Goal: Information Seeking & Learning: Learn about a topic

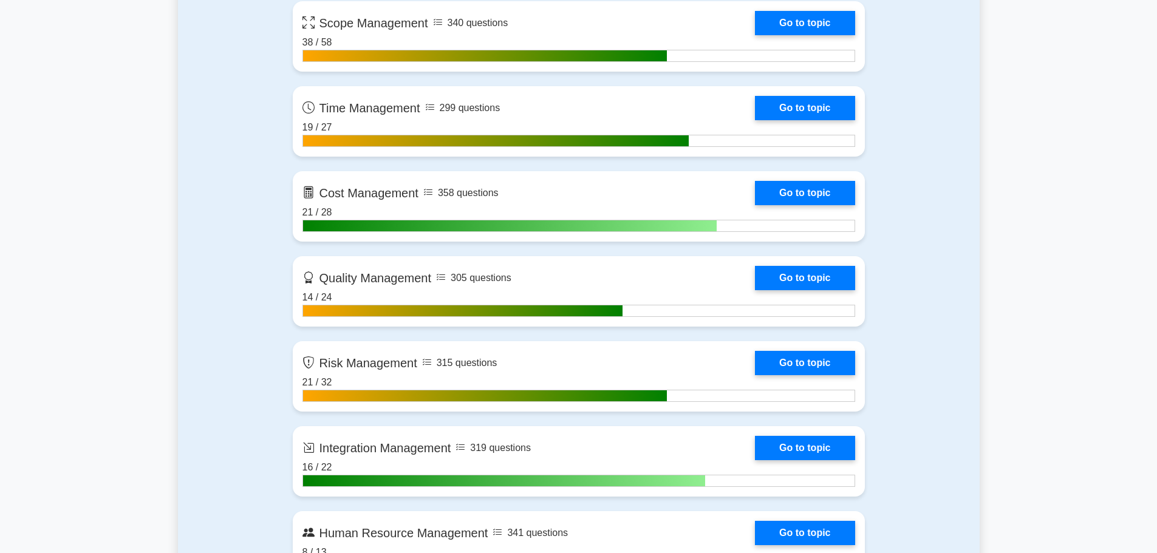
scroll to position [911, 0]
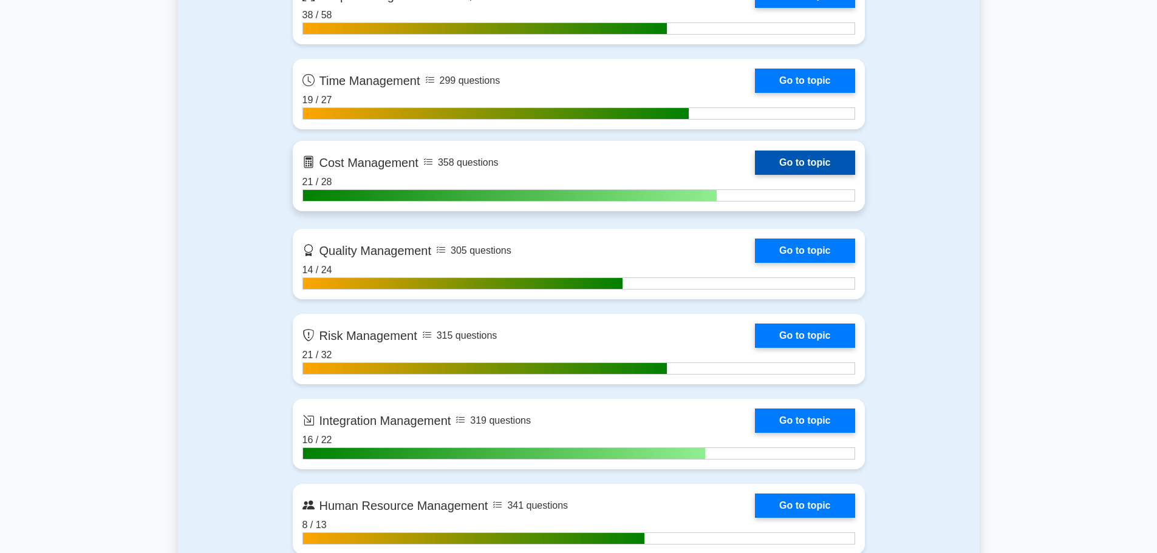
click at [800, 157] on link "Go to topic" at bounding box center [805, 163] width 100 height 24
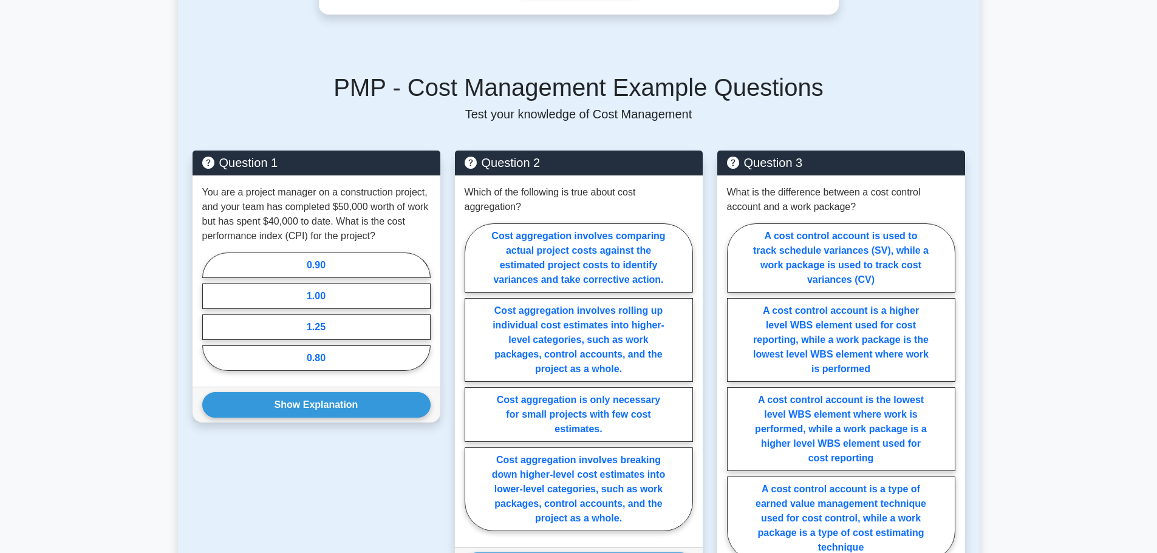
scroll to position [736, 0]
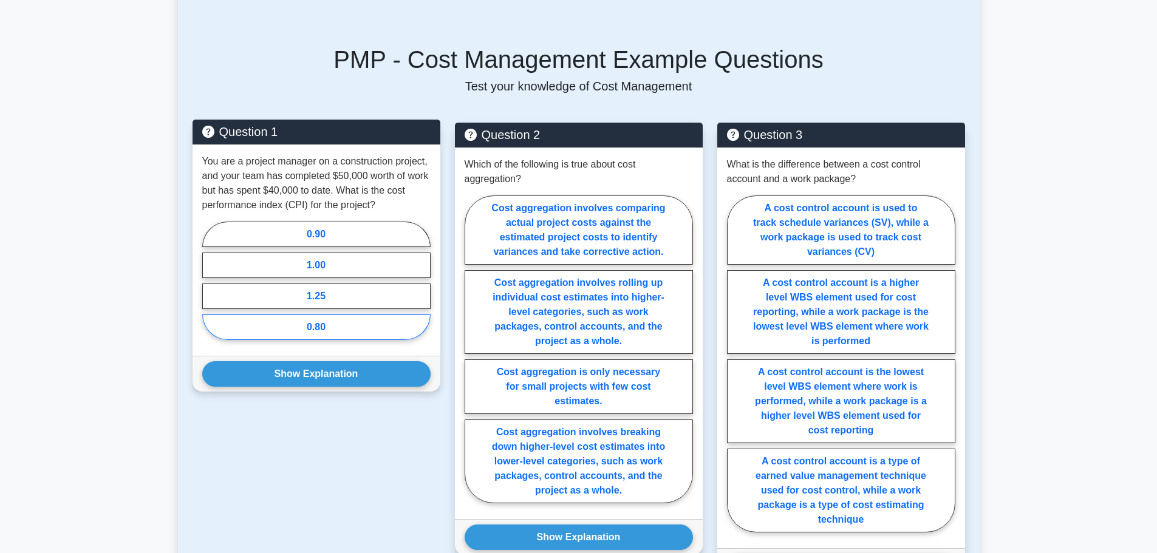
click at [328, 330] on label "0.80" at bounding box center [316, 328] width 228 height 26
click at [210, 288] on input "0.80" at bounding box center [206, 285] width 8 height 8
radio input "true"
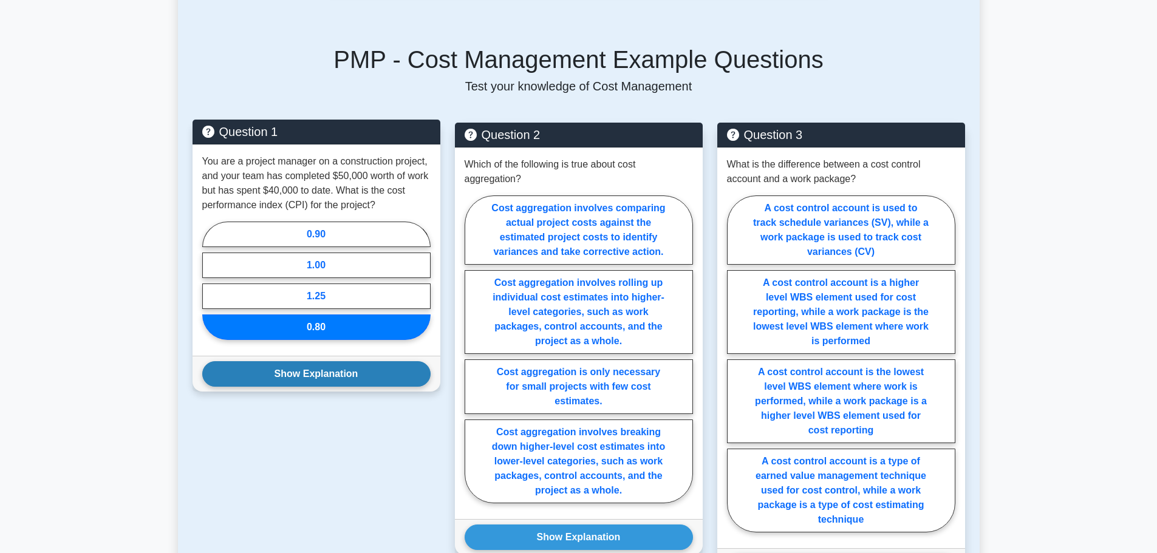
click at [281, 375] on button "Show Explanation" at bounding box center [316, 374] width 228 height 26
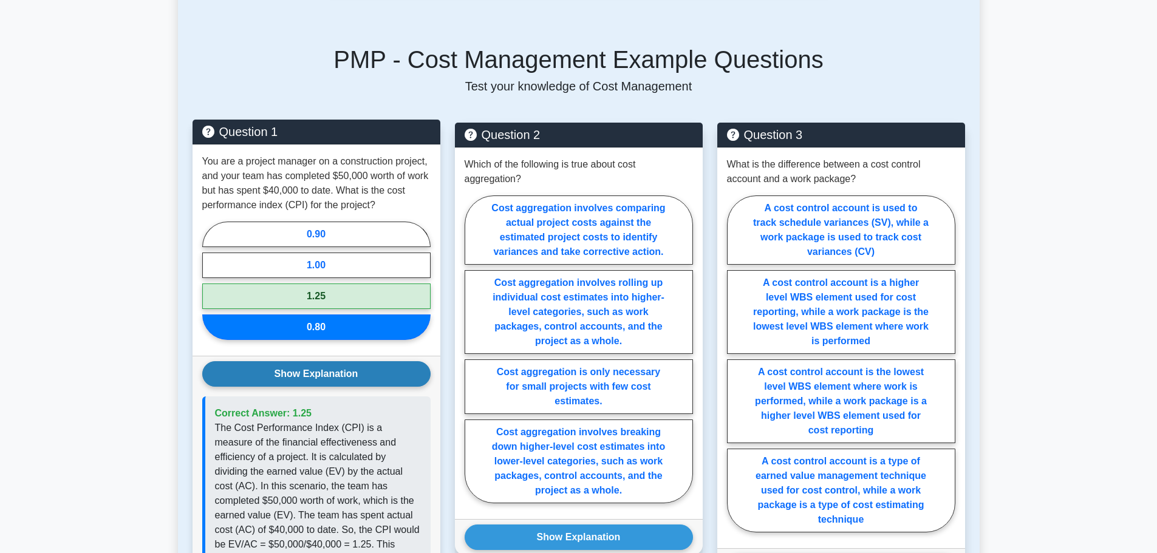
click at [325, 373] on button "Show Explanation" at bounding box center [316, 374] width 228 height 26
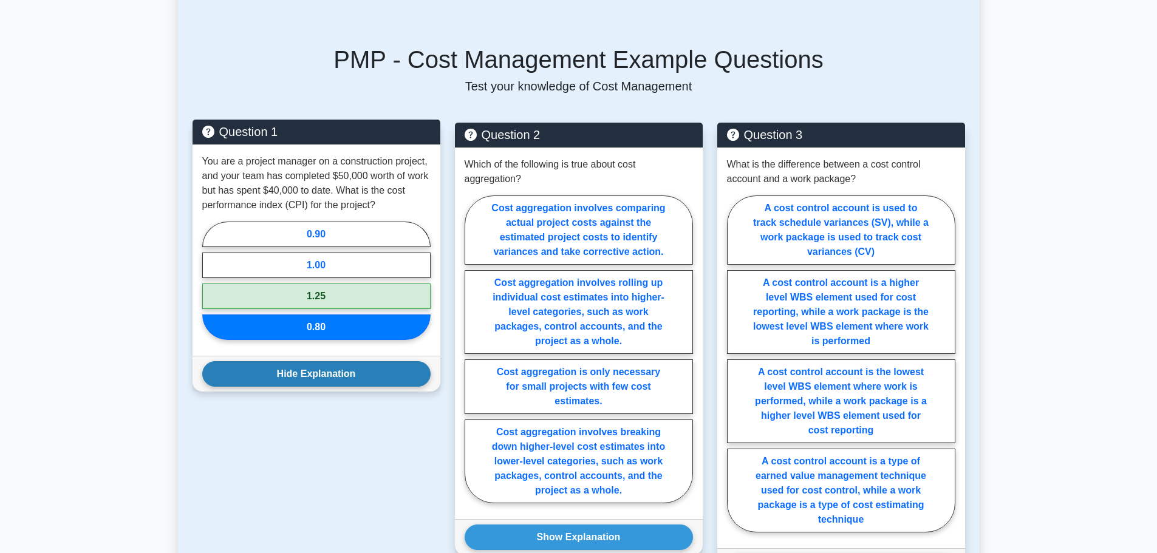
click at [325, 373] on button "Hide Explanation" at bounding box center [316, 374] width 228 height 26
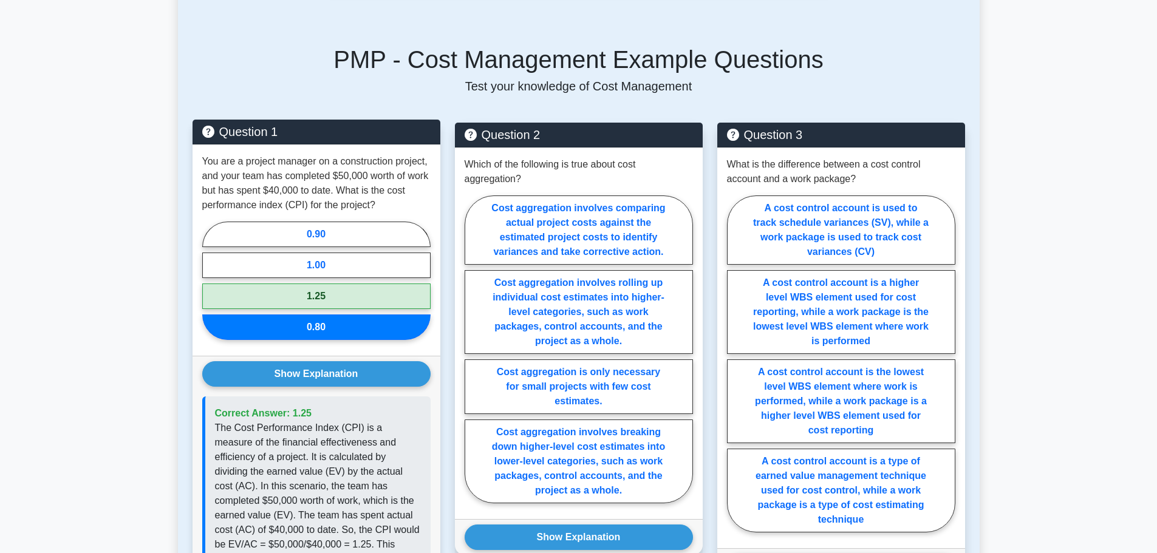
click at [319, 297] on label "1.25" at bounding box center [316, 297] width 228 height 26
click at [210, 288] on input "1.25" at bounding box center [206, 285] width 8 height 8
radio input "true"
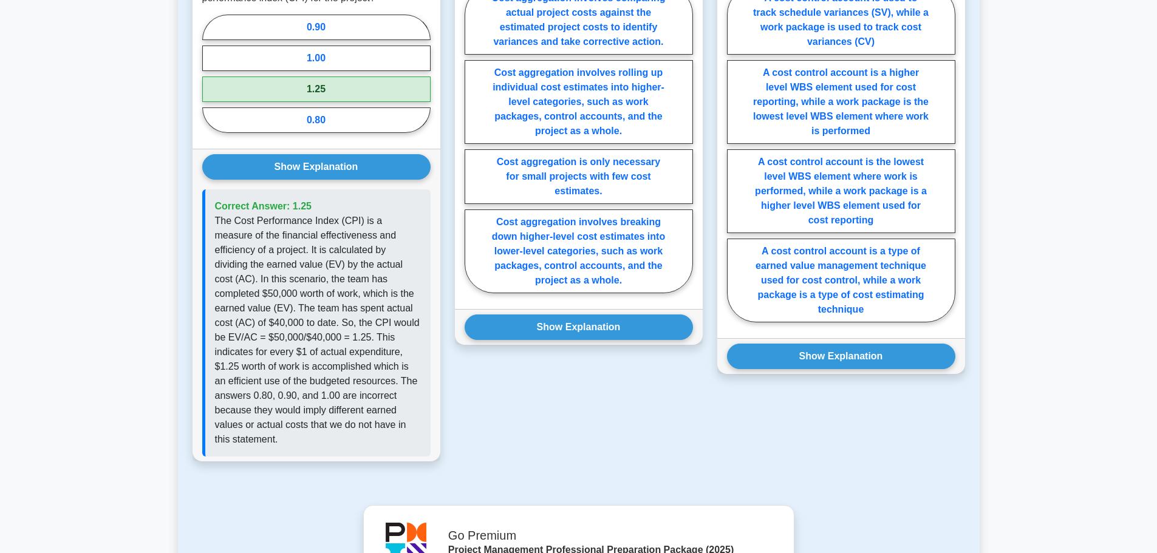
scroll to position [918, 0]
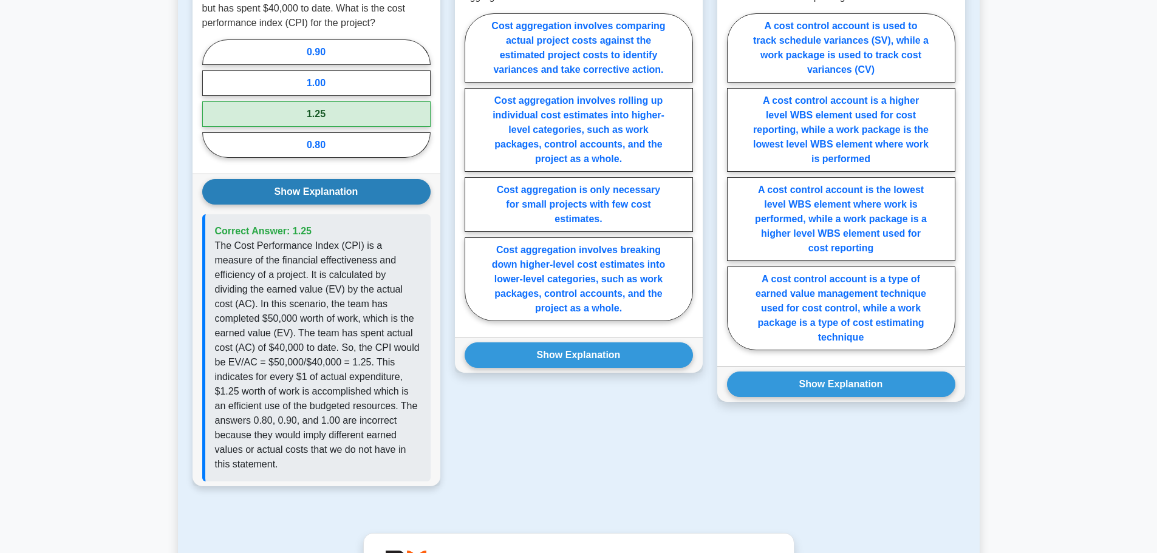
click at [375, 194] on button "Show Explanation" at bounding box center [316, 192] width 228 height 26
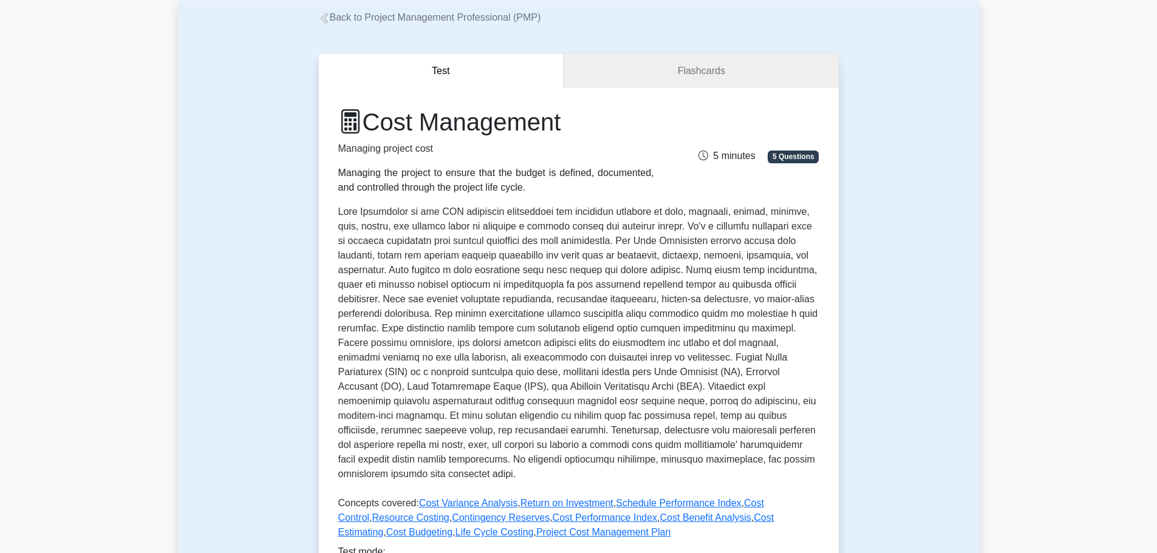
scroll to position [0, 0]
